Goal: Check status: Check status

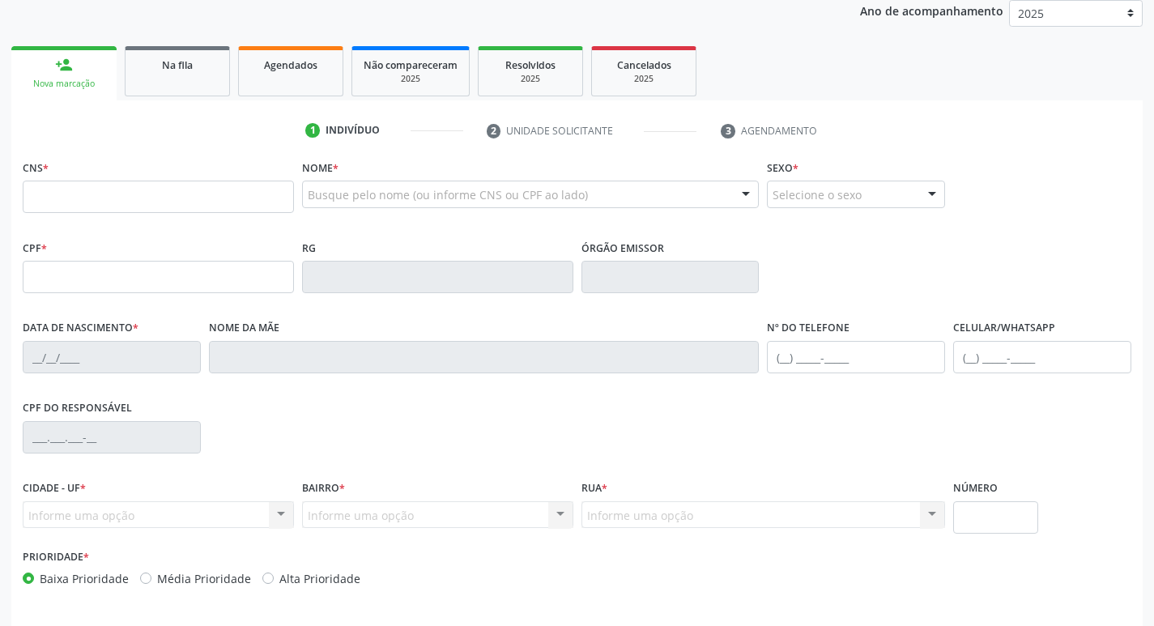
scroll to position [252, 0]
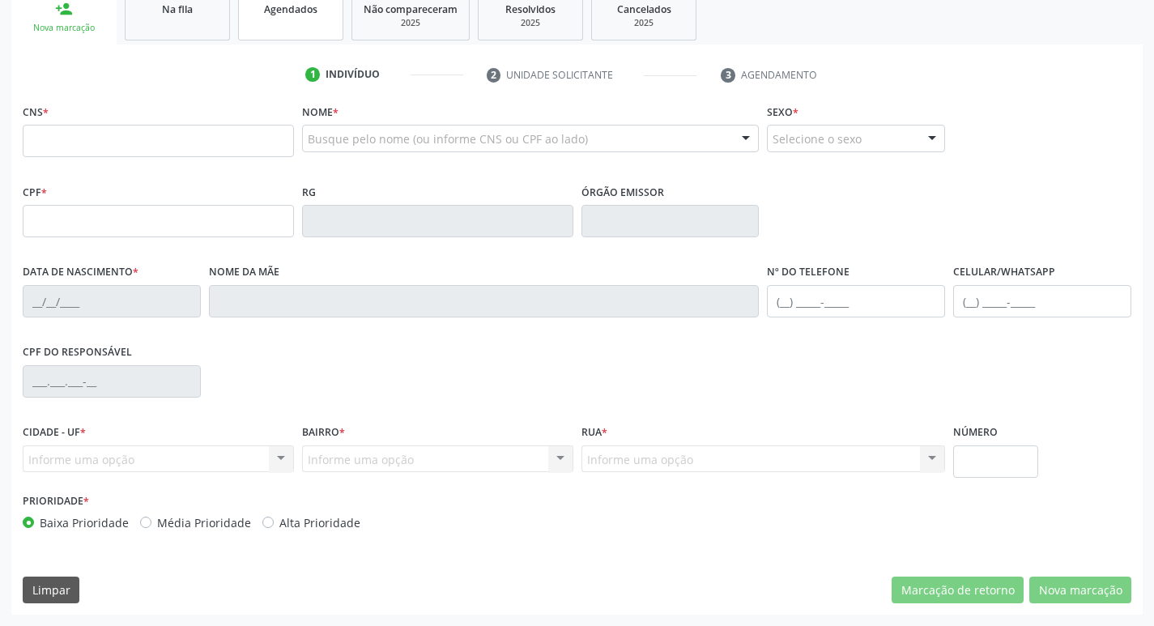
click at [301, 24] on link "Agendados" at bounding box center [290, 15] width 105 height 50
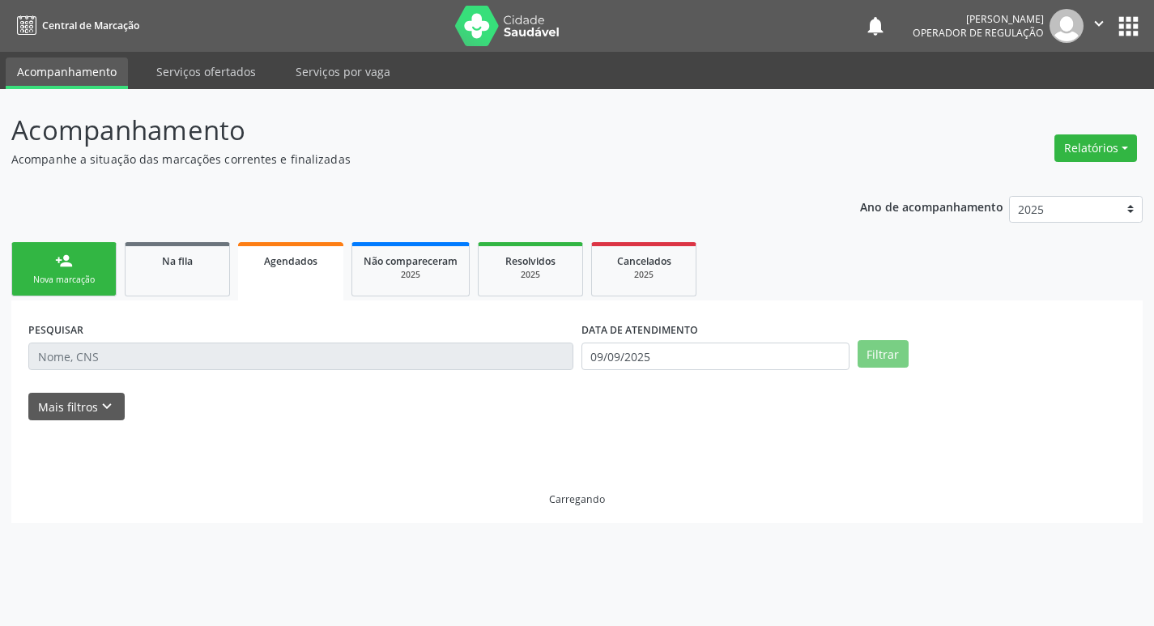
scroll to position [0, 0]
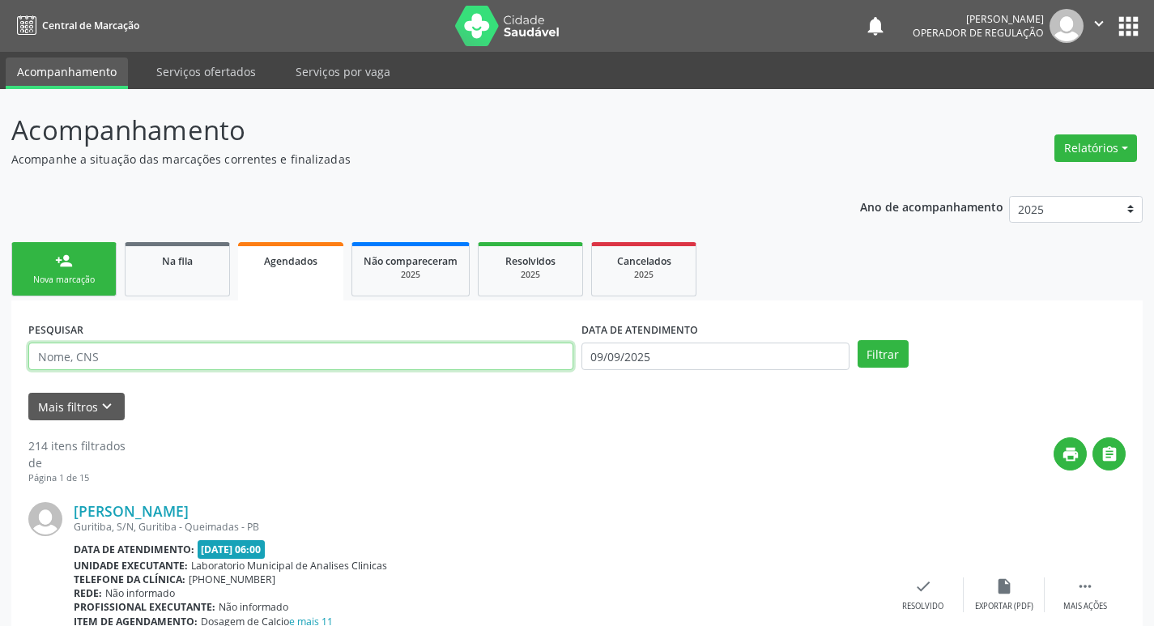
click at [229, 354] on input "text" at bounding box center [300, 357] width 545 height 28
type input "700008321554703"
click at [858, 340] on button "Filtrar" at bounding box center [883, 354] width 51 height 28
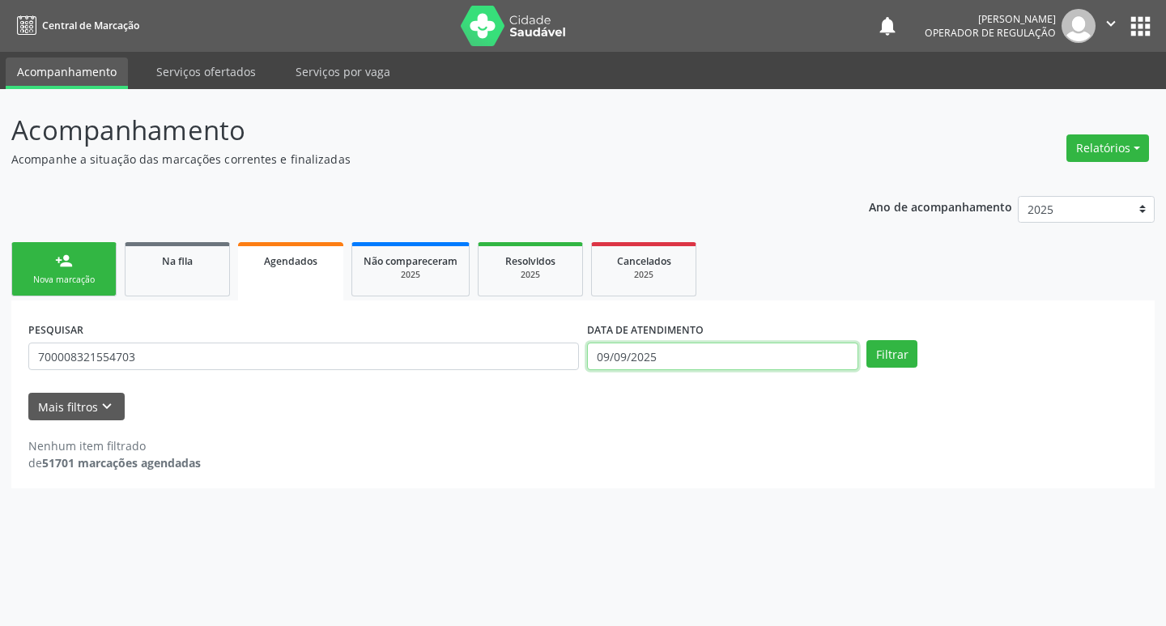
click at [797, 361] on input "09/09/2025" at bounding box center [722, 357] width 271 height 28
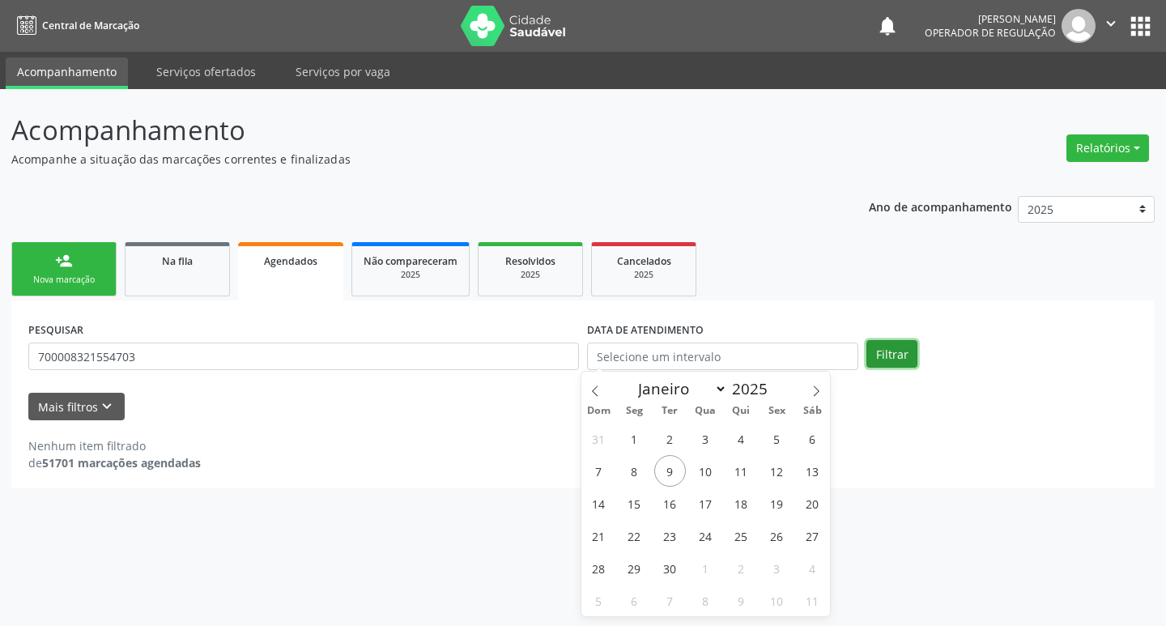
click at [885, 358] on button "Filtrar" at bounding box center [892, 354] width 51 height 28
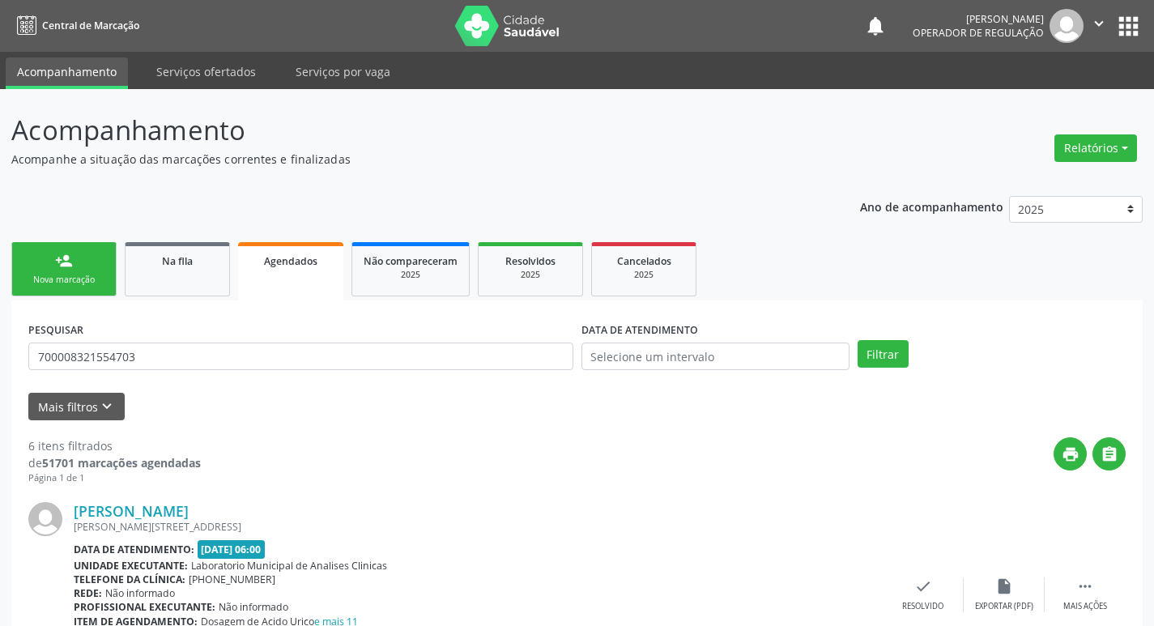
click at [1099, 31] on icon "" at bounding box center [1099, 24] width 18 height 18
click at [1051, 94] on link "Sair" at bounding box center [1058, 98] width 112 height 23
